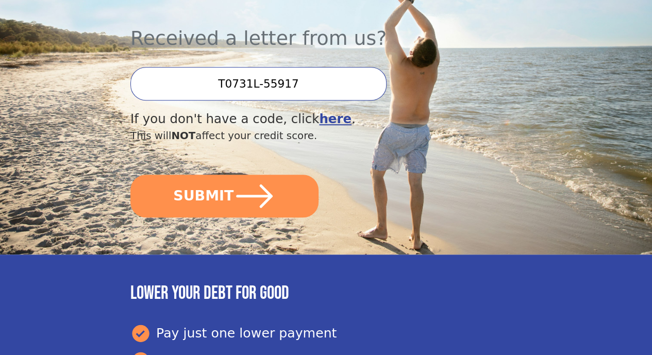
scroll to position [309, 0]
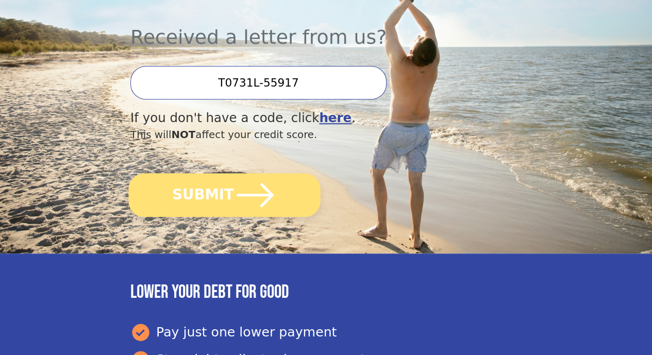
click at [213, 204] on button "SUBMIT" at bounding box center [224, 195] width 192 height 44
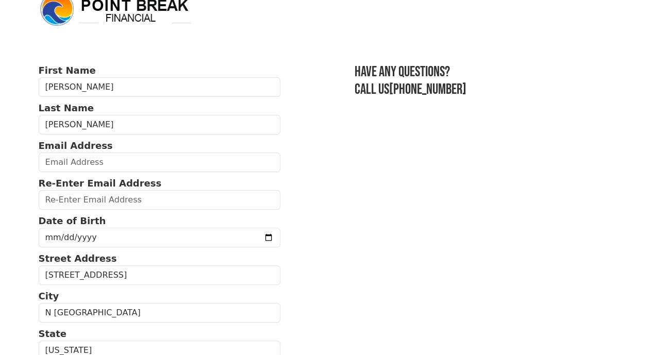
scroll to position [52, 0]
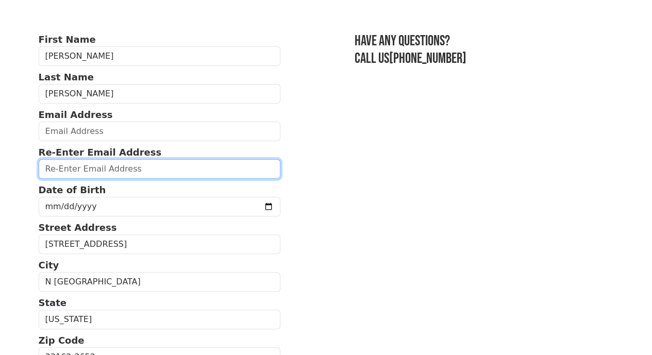
click at [116, 176] on input "email" at bounding box center [160, 169] width 242 height 20
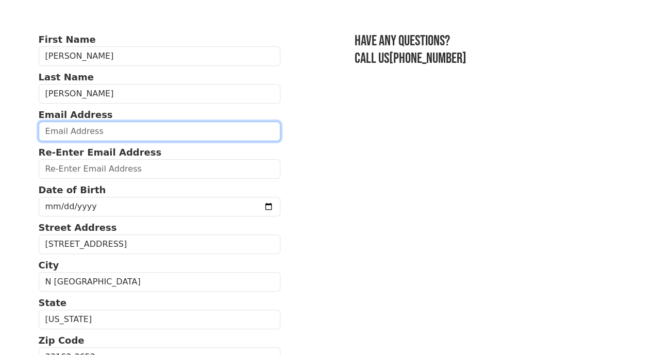
click at [90, 134] on input "email" at bounding box center [160, 132] width 242 height 20
type input "[EMAIL_ADDRESS][DOMAIN_NAME]"
type input "[PHONE_NUMBER]"
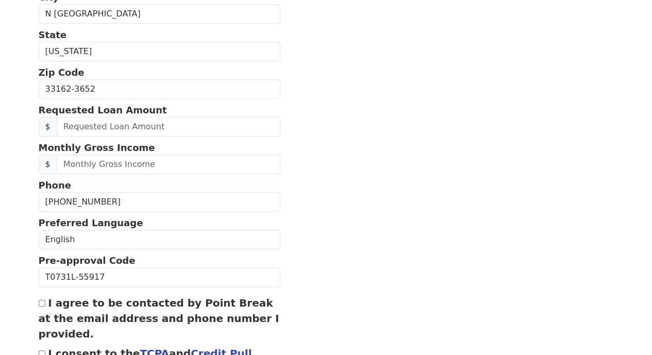
scroll to position [307, 0]
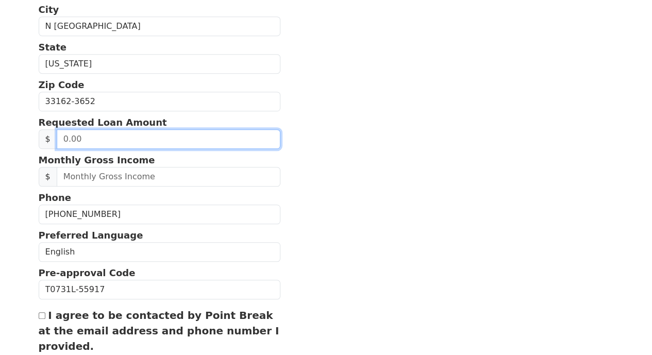
click at [120, 149] on input "text" at bounding box center [169, 139] width 224 height 20
drag, startPoint x: 125, startPoint y: 153, endPoint x: 39, endPoint y: 148, distance: 85.7
click at [39, 148] on div "$" at bounding box center [160, 139] width 242 height 20
type input "30,000.00"
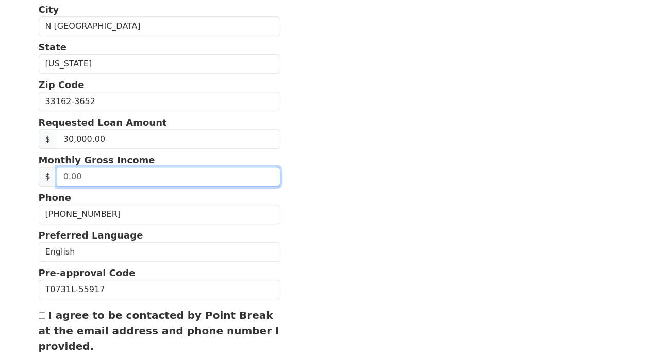
click at [97, 186] on input "text" at bounding box center [169, 177] width 224 height 20
type input "3,500.00"
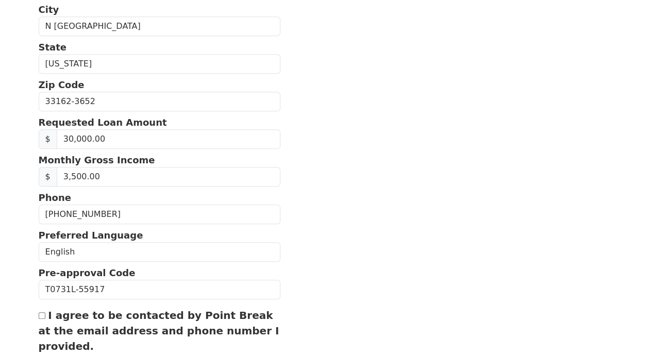
click at [399, 180] on section "First Name [PERSON_NAME] Last Name [PERSON_NAME] Email Address [EMAIL_ADDRESS][…" at bounding box center [326, 102] width 575 height 650
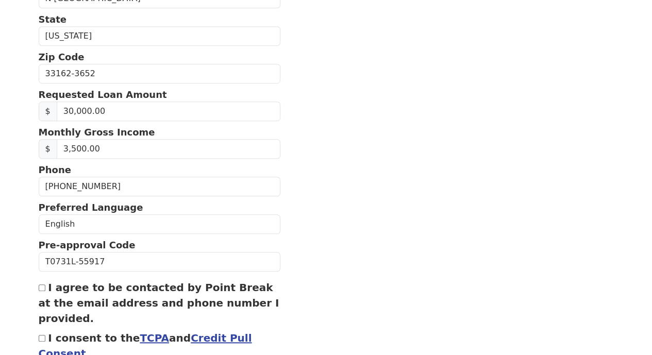
scroll to position [359, 0]
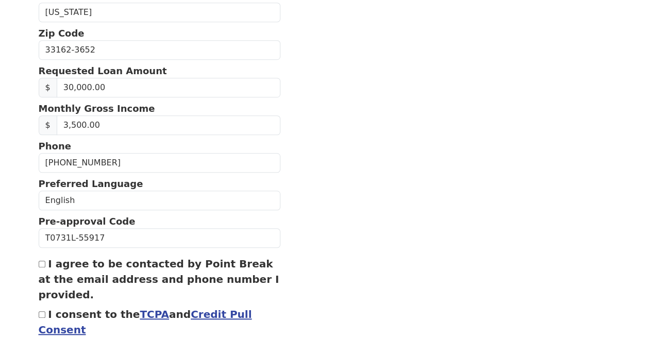
click at [38, 285] on div "First Name [PERSON_NAME] Last Name [PERSON_NAME] Email Address [EMAIL_ADDRESS][…" at bounding box center [325, 21] width 587 height 761
click at [40, 267] on input "I agree to be contacted by Point Break at the email address and phone number I …" at bounding box center [42, 264] width 7 height 7
checkbox input "true"
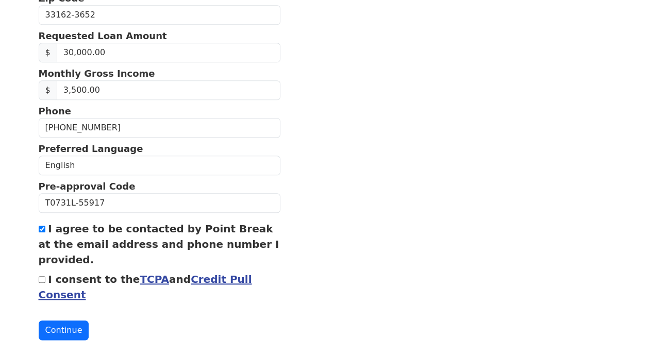
scroll to position [428, 0]
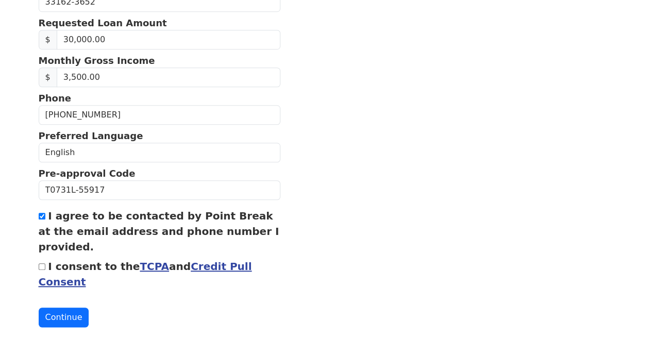
click at [41, 263] on input "I consent to the TCPA and Credit Pull Consent" at bounding box center [42, 266] width 7 height 7
checkbox input "true"
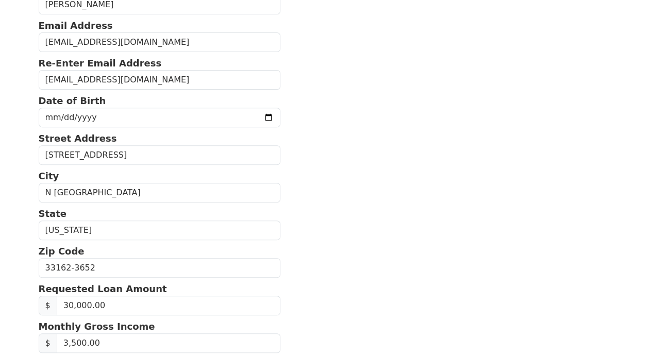
scroll to position [67, 0]
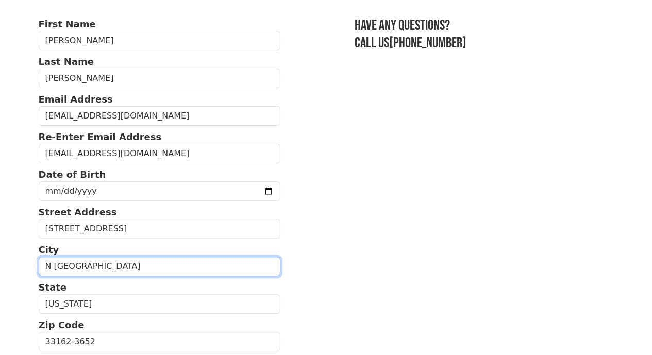
drag, startPoint x: 125, startPoint y: 278, endPoint x: 0, endPoint y: 276, distance: 124.7
click at [0, 276] on body "First Name [PERSON_NAME] Last Name [PERSON_NAME] Email Address [EMAIL_ADDRESS][…" at bounding box center [326, 110] width 652 height 355
type input "[GEOGRAPHIC_DATA]"
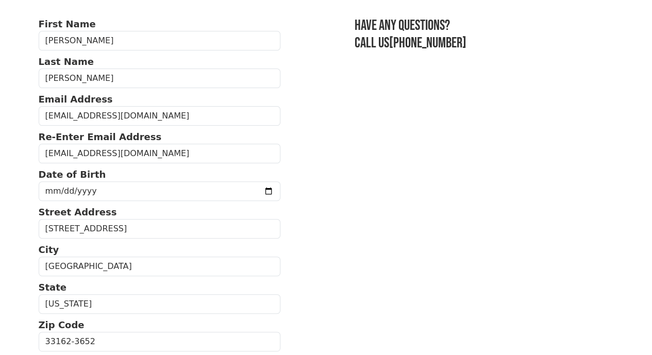
drag, startPoint x: 105, startPoint y: 188, endPoint x: 106, endPoint y: 201, distance: 13.4
click at [105, 189] on div "Date of Birth" at bounding box center [160, 183] width 242 height 33
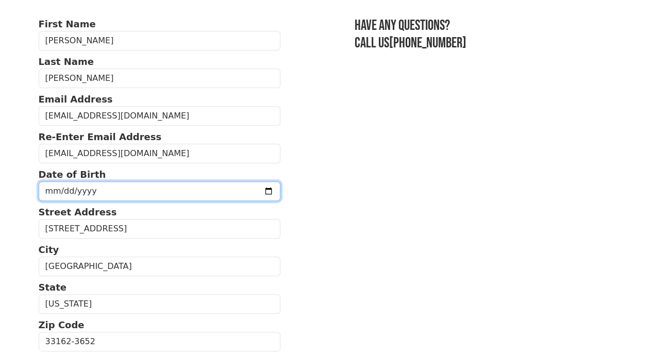
click at [115, 201] on input "date" at bounding box center [160, 191] width 242 height 20
type input "[DATE]"
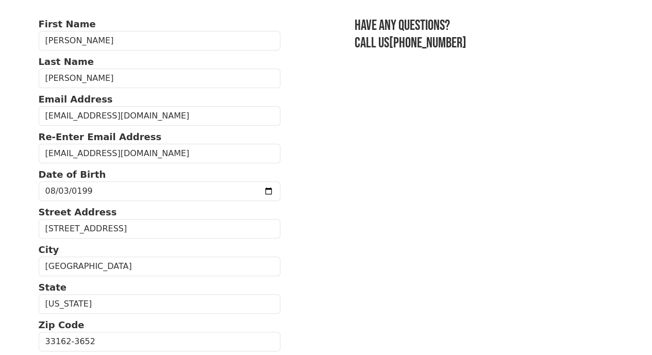
click at [317, 191] on section "First Name [PERSON_NAME] Last Name [PERSON_NAME] Email Address [EMAIL_ADDRESS][…" at bounding box center [326, 342] width 575 height 650
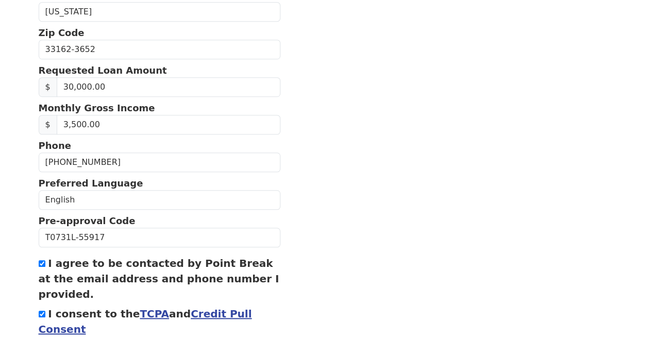
scroll to position [428, 0]
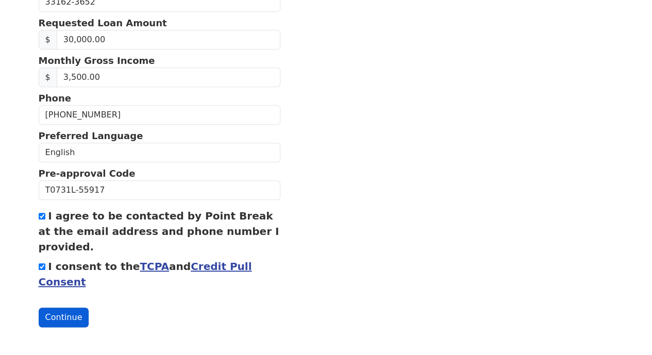
click at [55, 318] on button "Continue" at bounding box center [64, 318] width 50 height 20
